Goal: Task Accomplishment & Management: Manage account settings

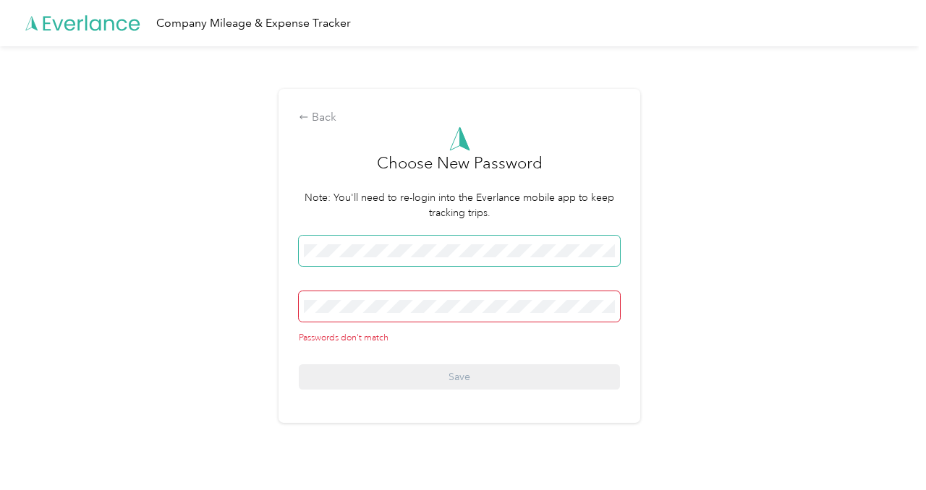
click at [265, 237] on div "Back Choose New Password Note: You'll need to re-login into the Everlance mobil…" at bounding box center [459, 262] width 918 height 432
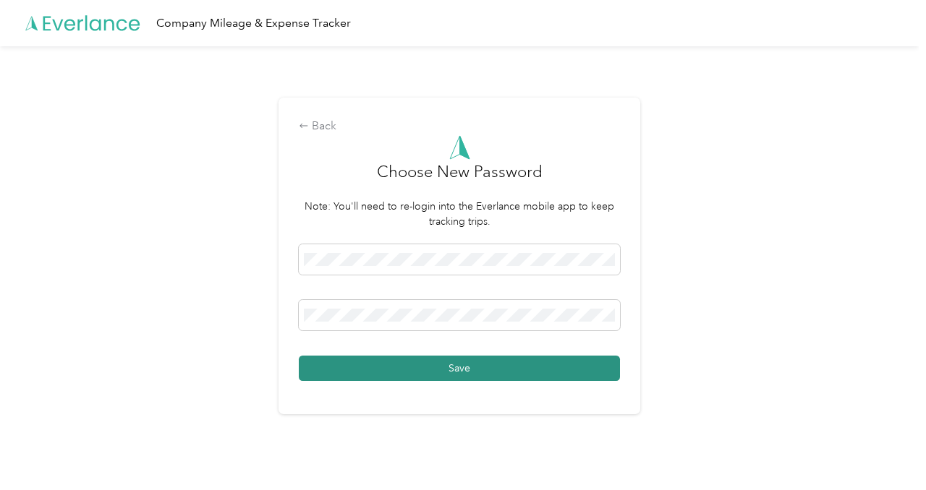
click at [445, 372] on button "Save" at bounding box center [459, 368] width 321 height 25
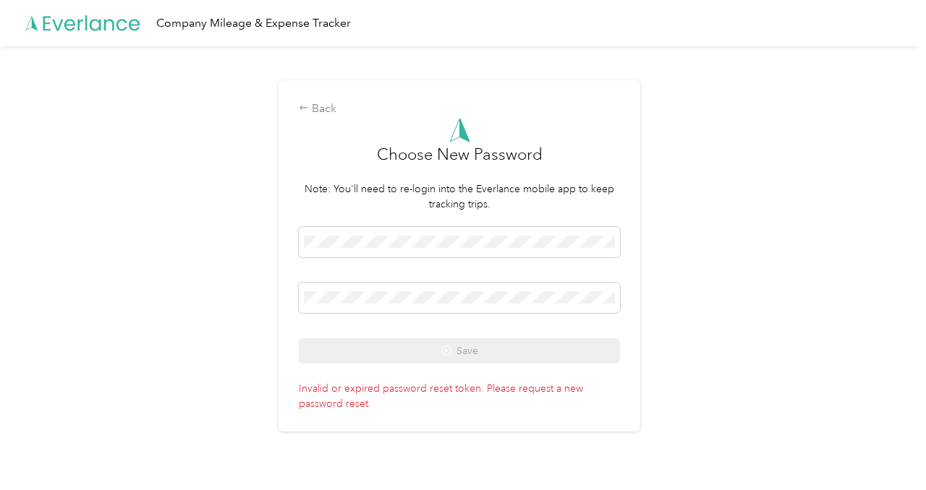
click at [500, 389] on p "Invalid or expired password reset token. Please request a new password reset." at bounding box center [459, 393] width 321 height 35
click at [325, 108] on div "Back" at bounding box center [459, 109] width 321 height 17
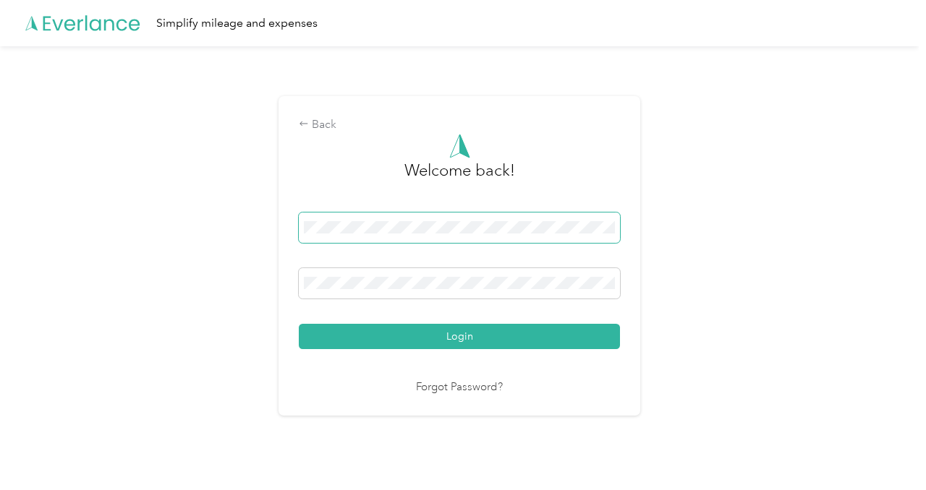
click at [410, 239] on span at bounding box center [459, 228] width 321 height 30
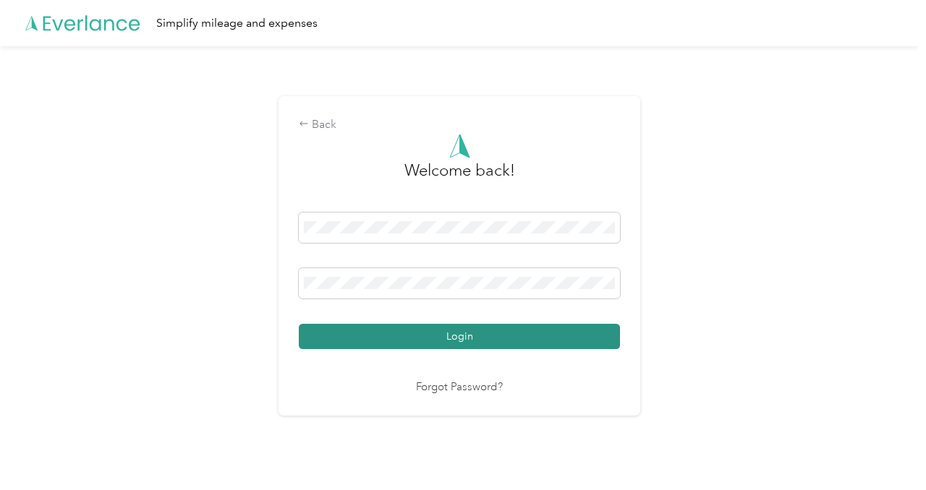
click at [469, 335] on button "Login" at bounding box center [459, 336] width 321 height 25
